Goal: Use online tool/utility: Utilize a website feature to perform a specific function

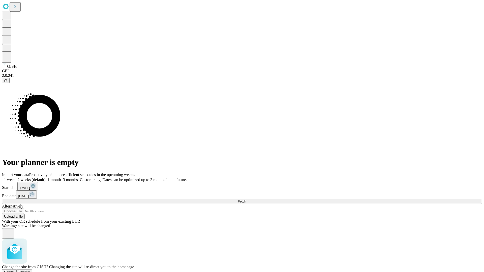
click at [31, 270] on span "Confirm" at bounding box center [25, 272] width 12 height 4
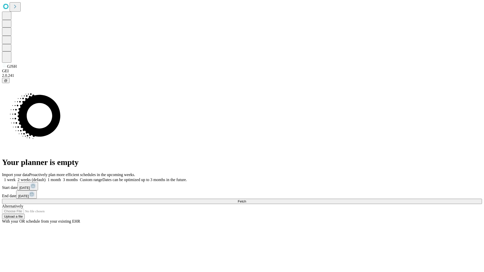
click at [61, 178] on label "1 month" at bounding box center [53, 180] width 15 height 4
click at [246, 200] on span "Fetch" at bounding box center [242, 202] width 8 height 4
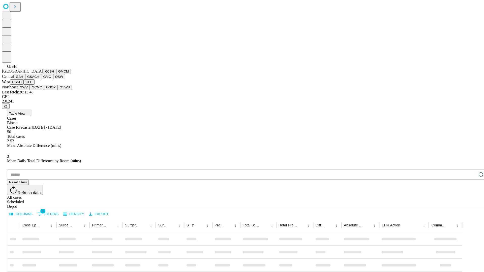
click at [56, 74] on button "GMCM" at bounding box center [63, 71] width 15 height 5
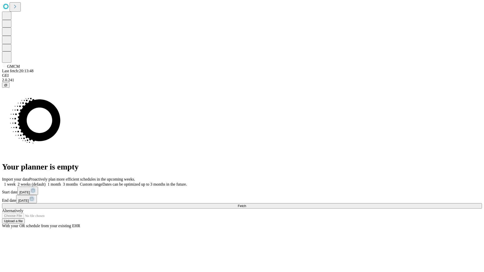
click at [61, 182] on label "1 month" at bounding box center [53, 184] width 15 height 4
click at [246, 204] on span "Fetch" at bounding box center [242, 206] width 8 height 4
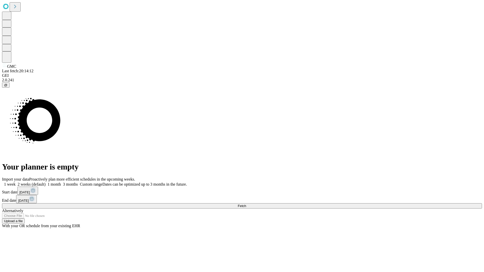
click at [61, 182] on label "1 month" at bounding box center [53, 184] width 15 height 4
click at [246, 204] on span "Fetch" at bounding box center [242, 206] width 8 height 4
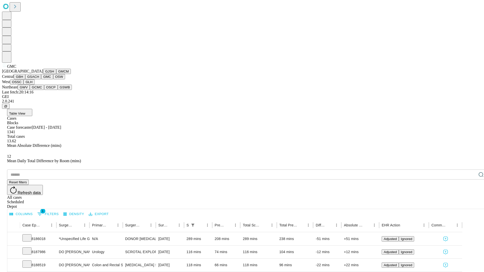
click at [53, 79] on button "OSW" at bounding box center [59, 76] width 12 height 5
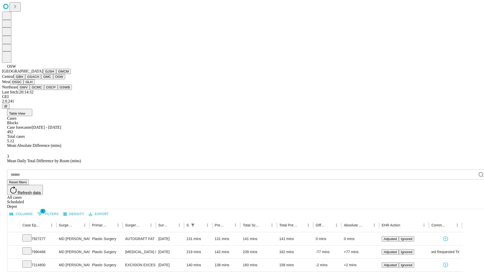
click at [24, 85] on button "OSSC" at bounding box center [17, 81] width 14 height 5
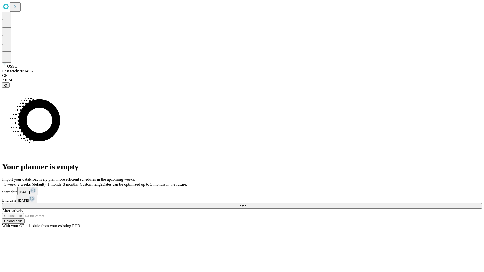
click at [61, 182] on label "1 month" at bounding box center [53, 184] width 15 height 4
click at [246, 204] on span "Fetch" at bounding box center [242, 206] width 8 height 4
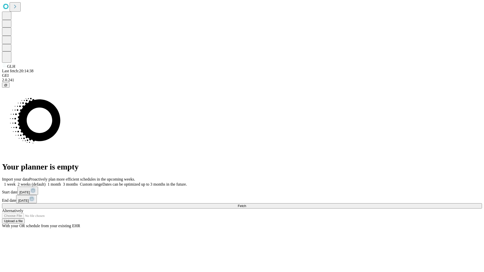
click at [61, 182] on label "1 month" at bounding box center [53, 184] width 15 height 4
click at [246, 204] on span "Fetch" at bounding box center [242, 206] width 8 height 4
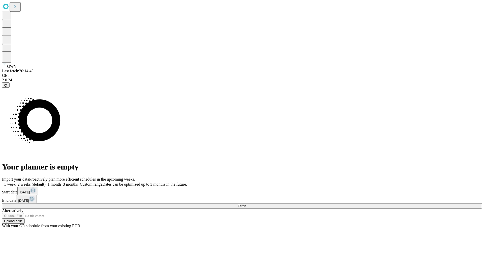
click at [246, 204] on span "Fetch" at bounding box center [242, 206] width 8 height 4
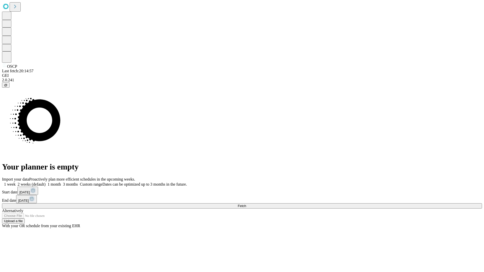
click at [246, 204] on span "Fetch" at bounding box center [242, 206] width 8 height 4
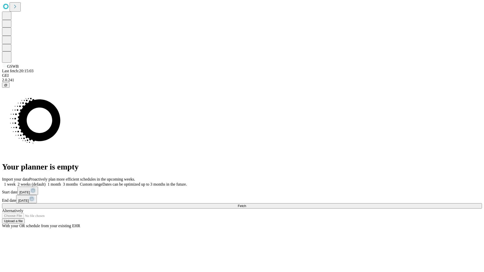
click at [246, 204] on span "Fetch" at bounding box center [242, 206] width 8 height 4
